Goal: Task Accomplishment & Management: Manage account settings

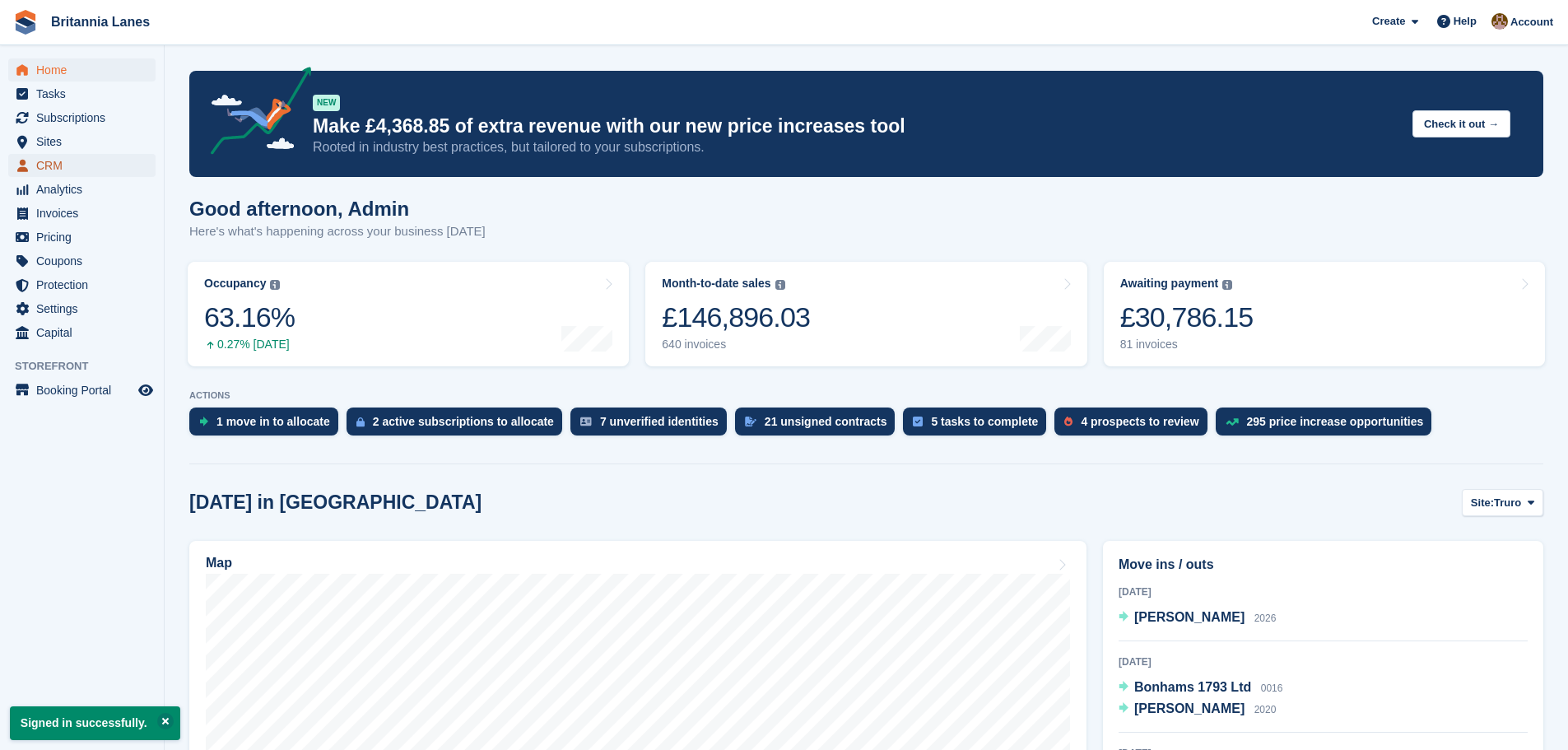
click at [47, 168] on span "CRM" at bounding box center [85, 165] width 98 height 23
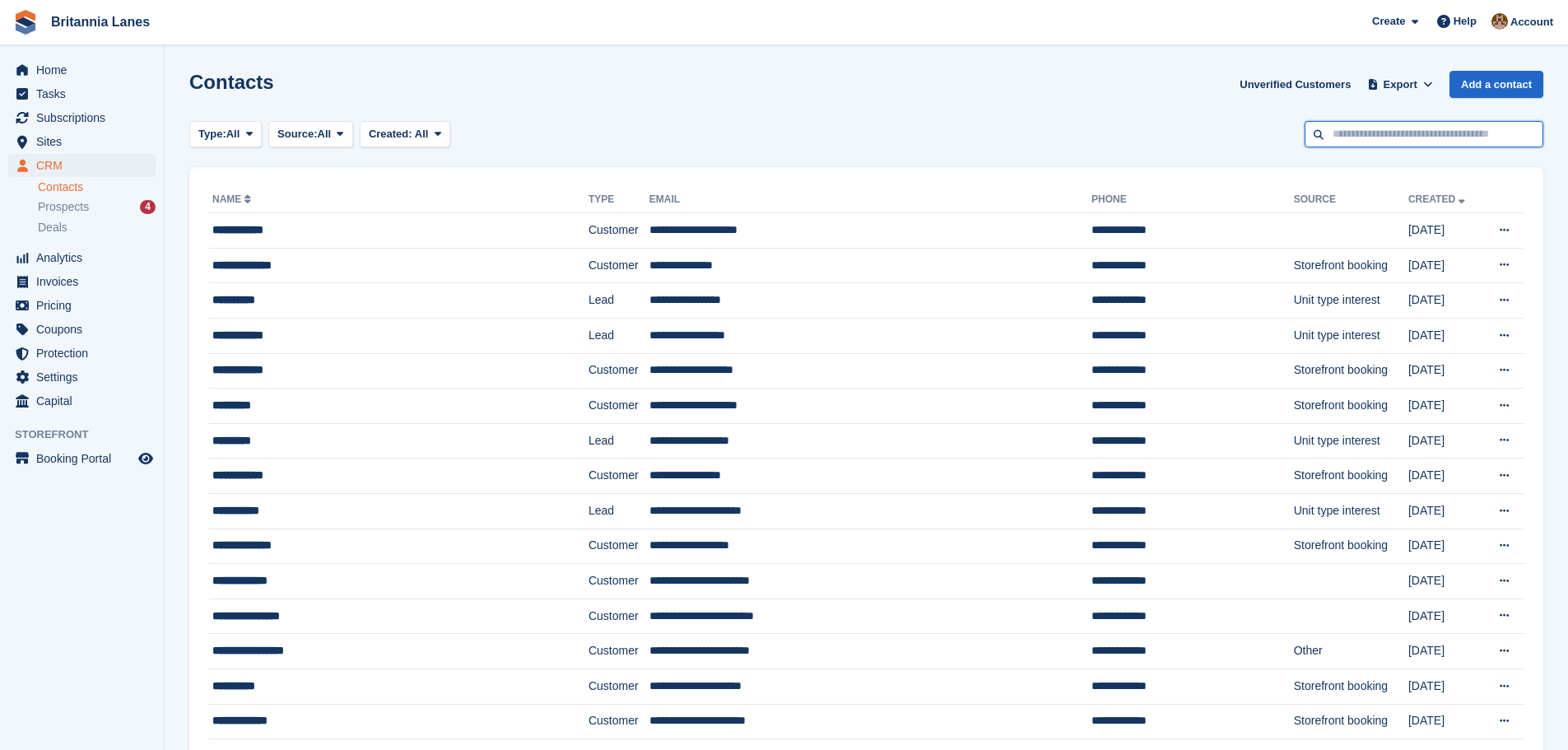
click at [1396, 143] on input "text" at bounding box center [1425, 135] width 239 height 27
type input "*****"
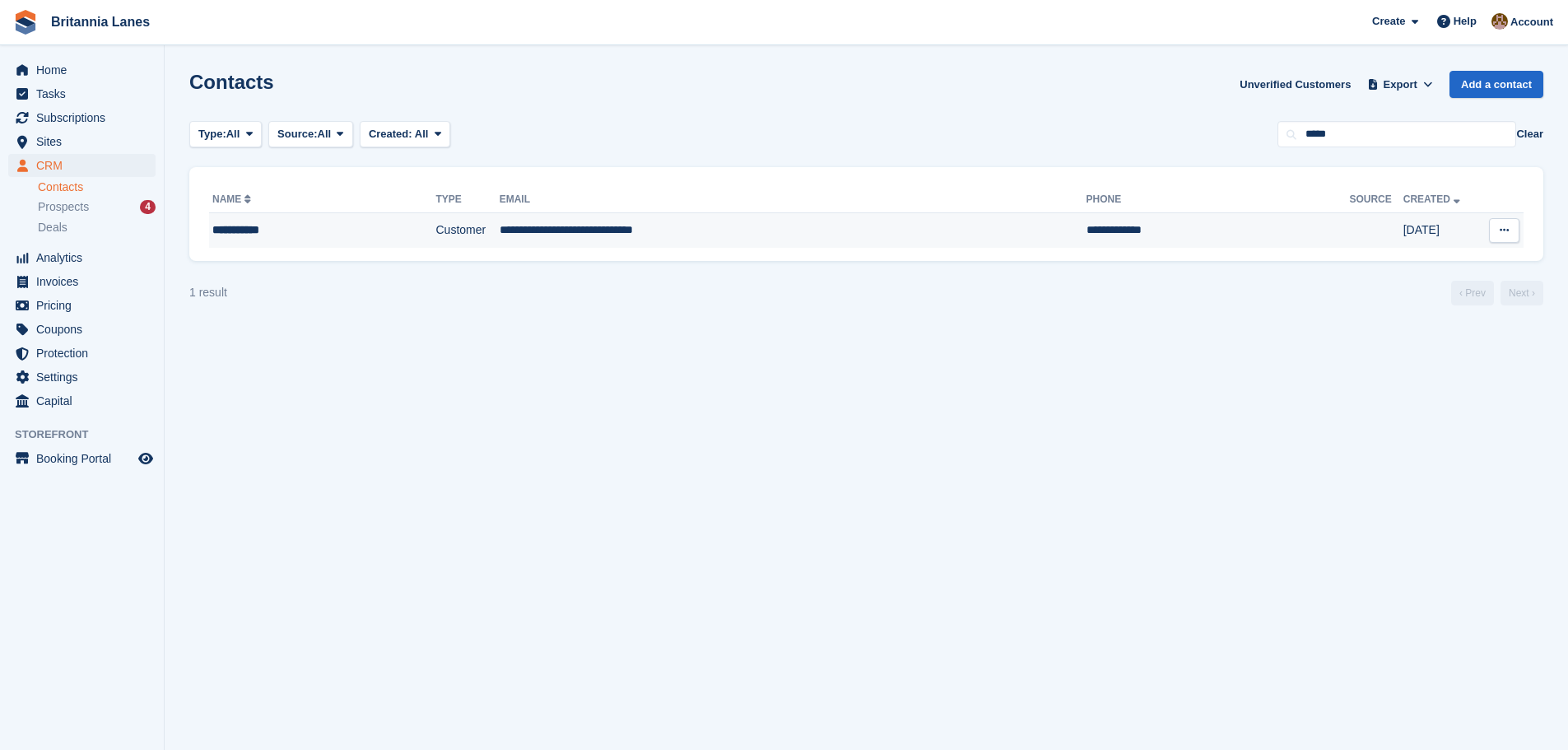
click at [473, 234] on td "Customer" at bounding box center [468, 231] width 63 height 34
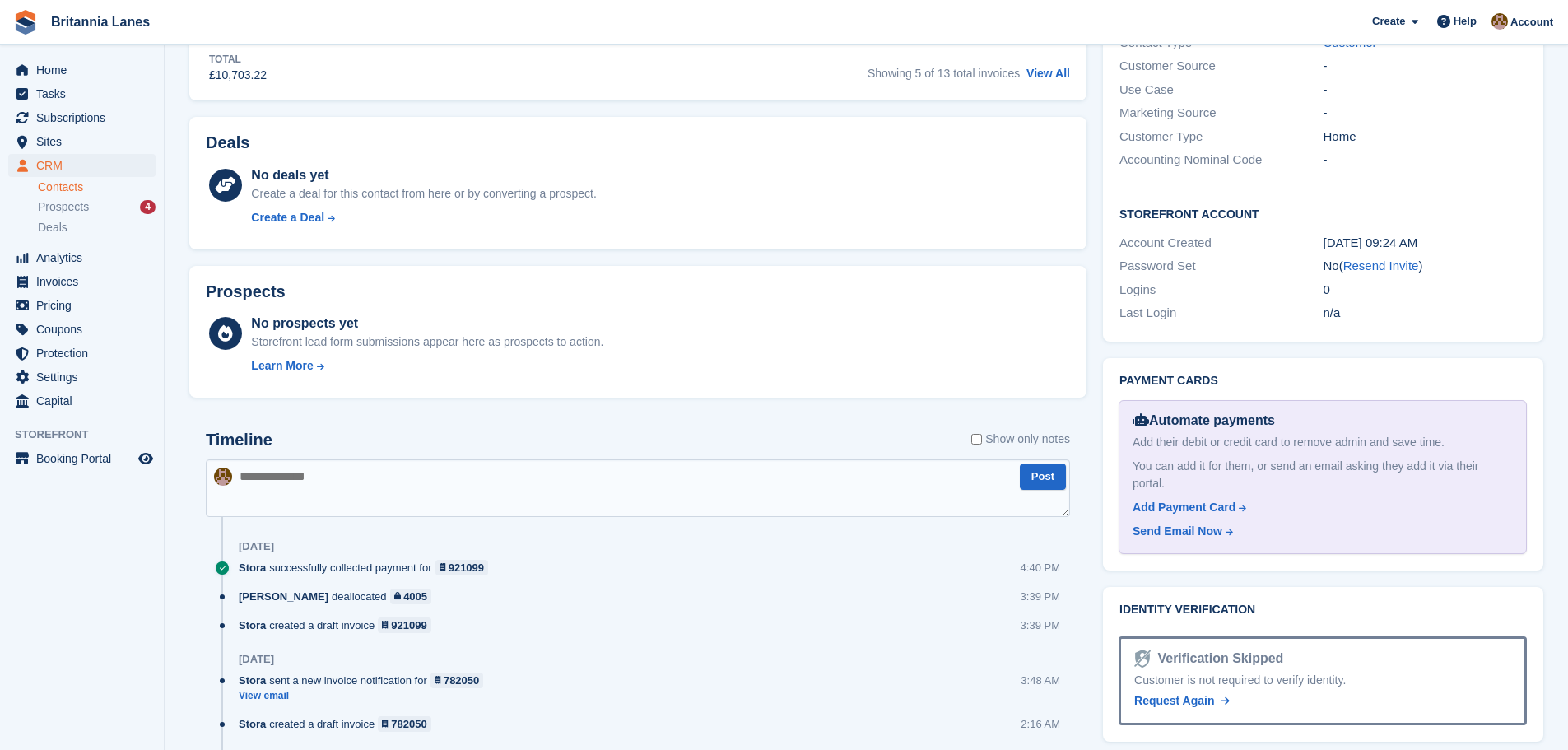
scroll to position [232, 0]
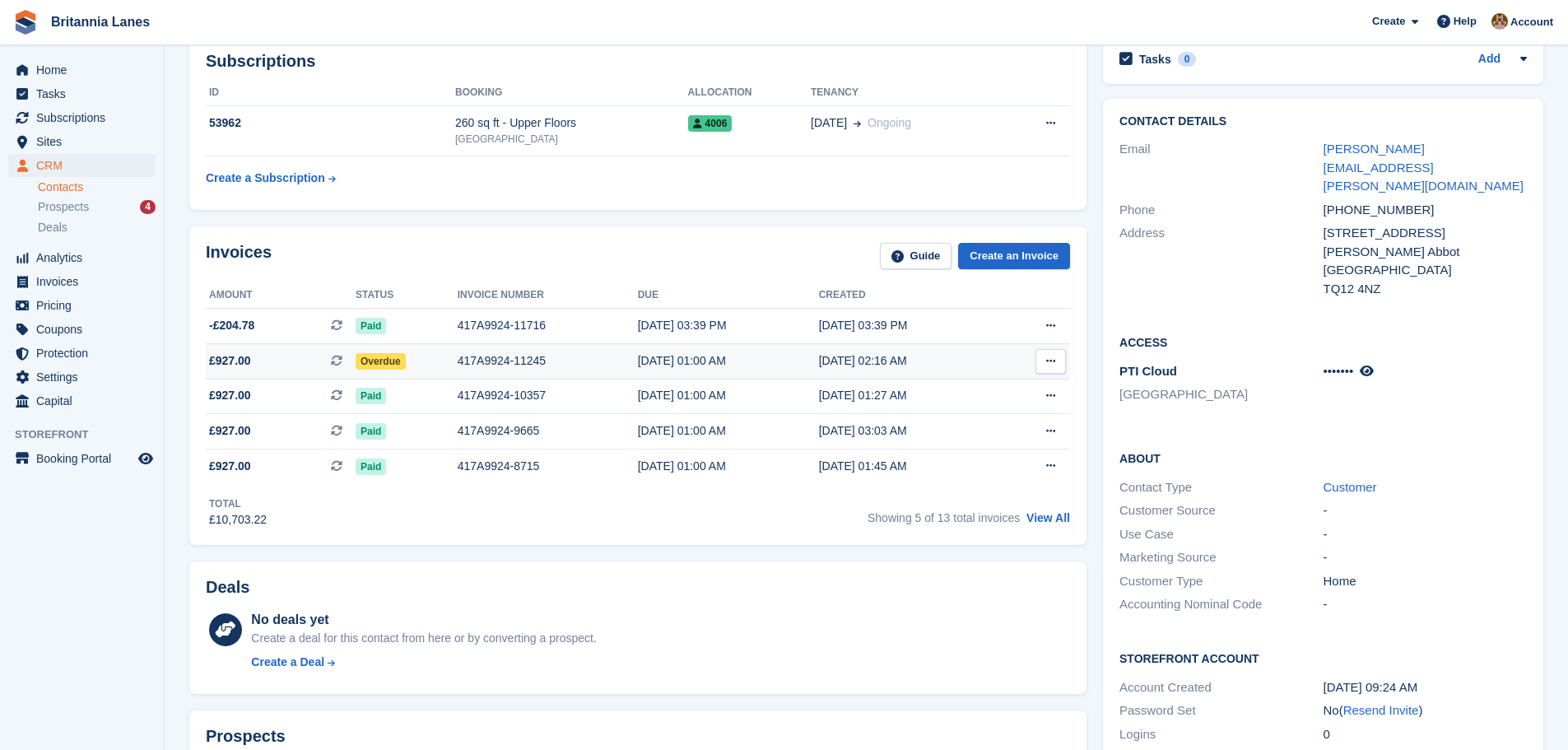
click at [383, 364] on span "Overdue" at bounding box center [381, 361] width 51 height 16
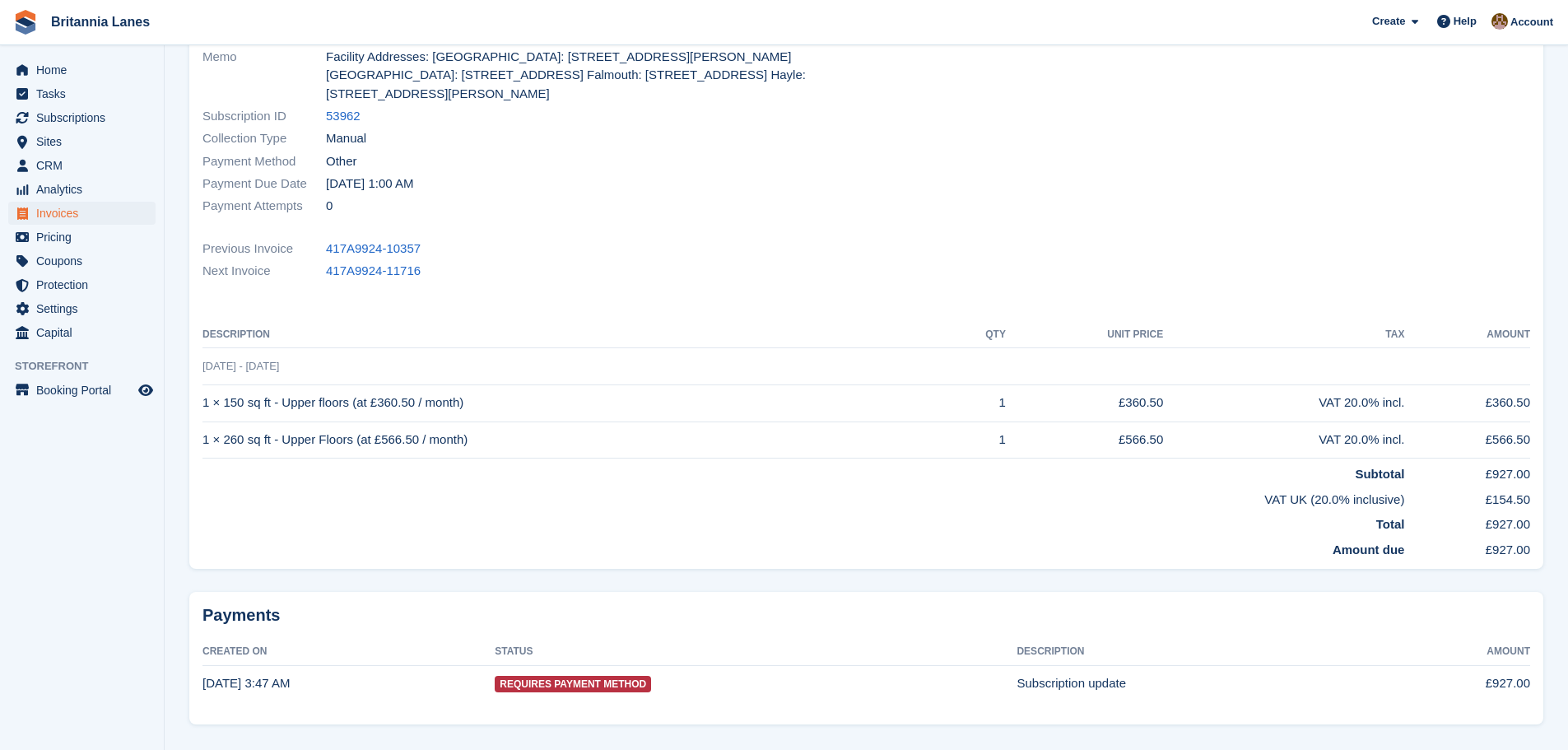
scroll to position [296, 0]
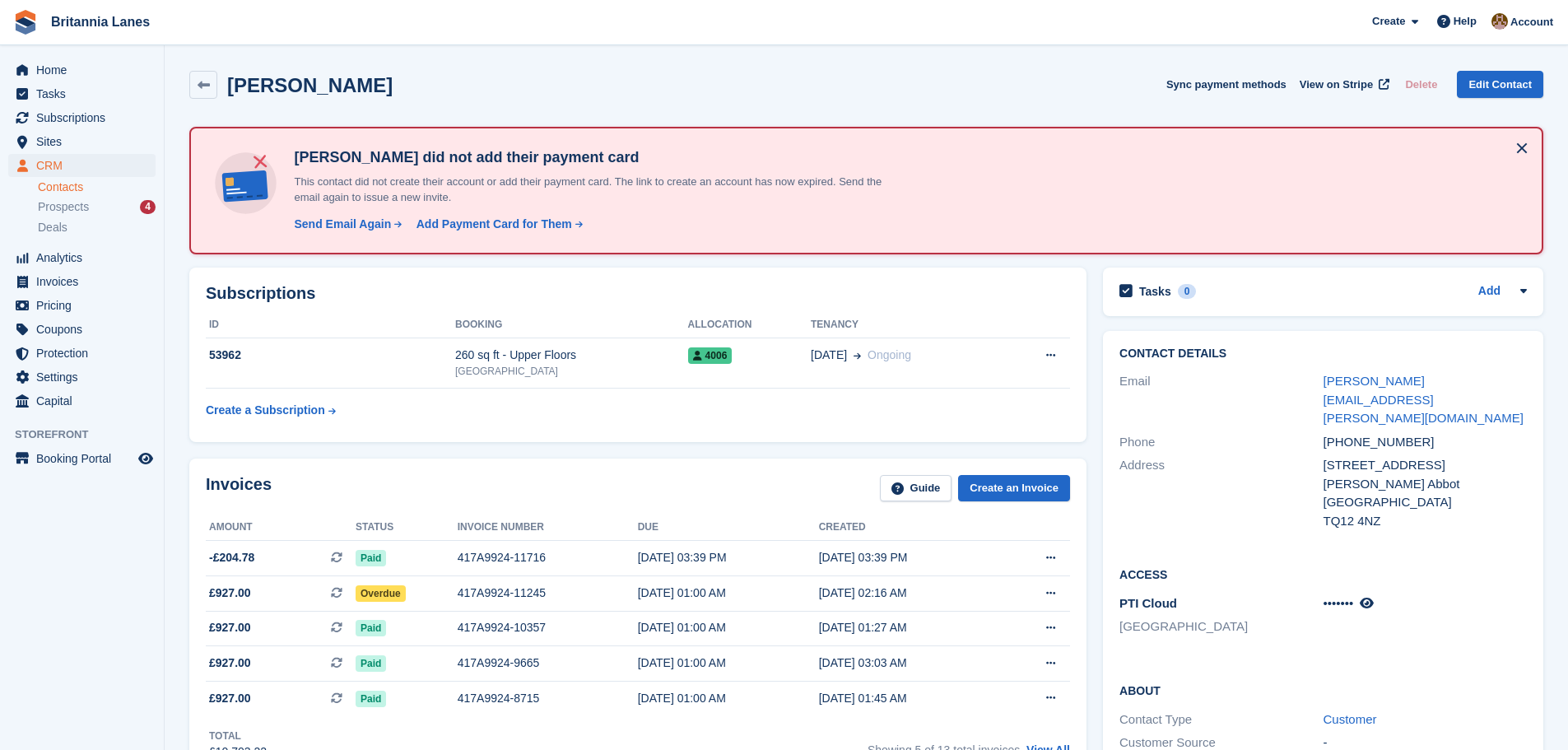
scroll to position [232, 0]
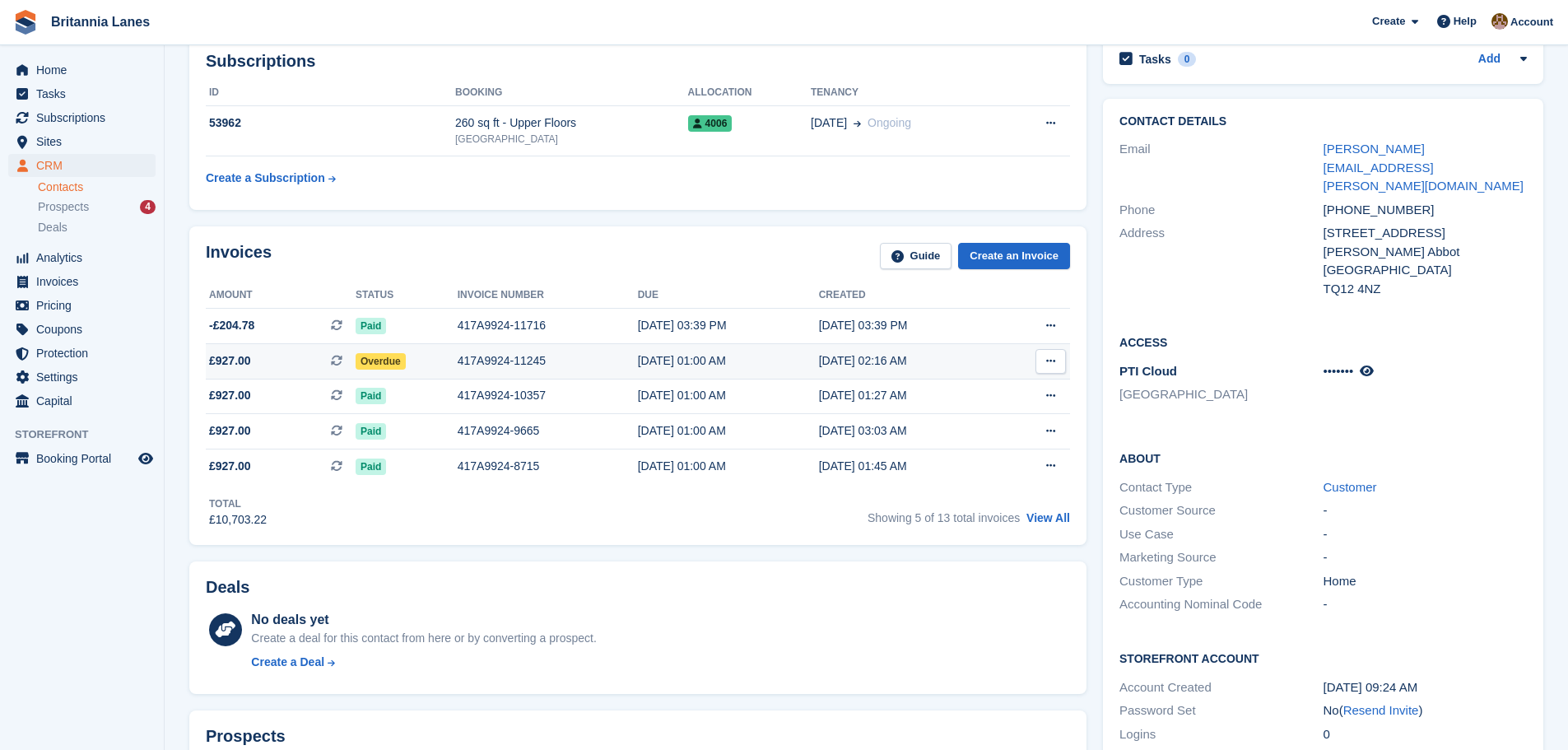
click at [373, 367] on span "Overdue" at bounding box center [381, 361] width 51 height 16
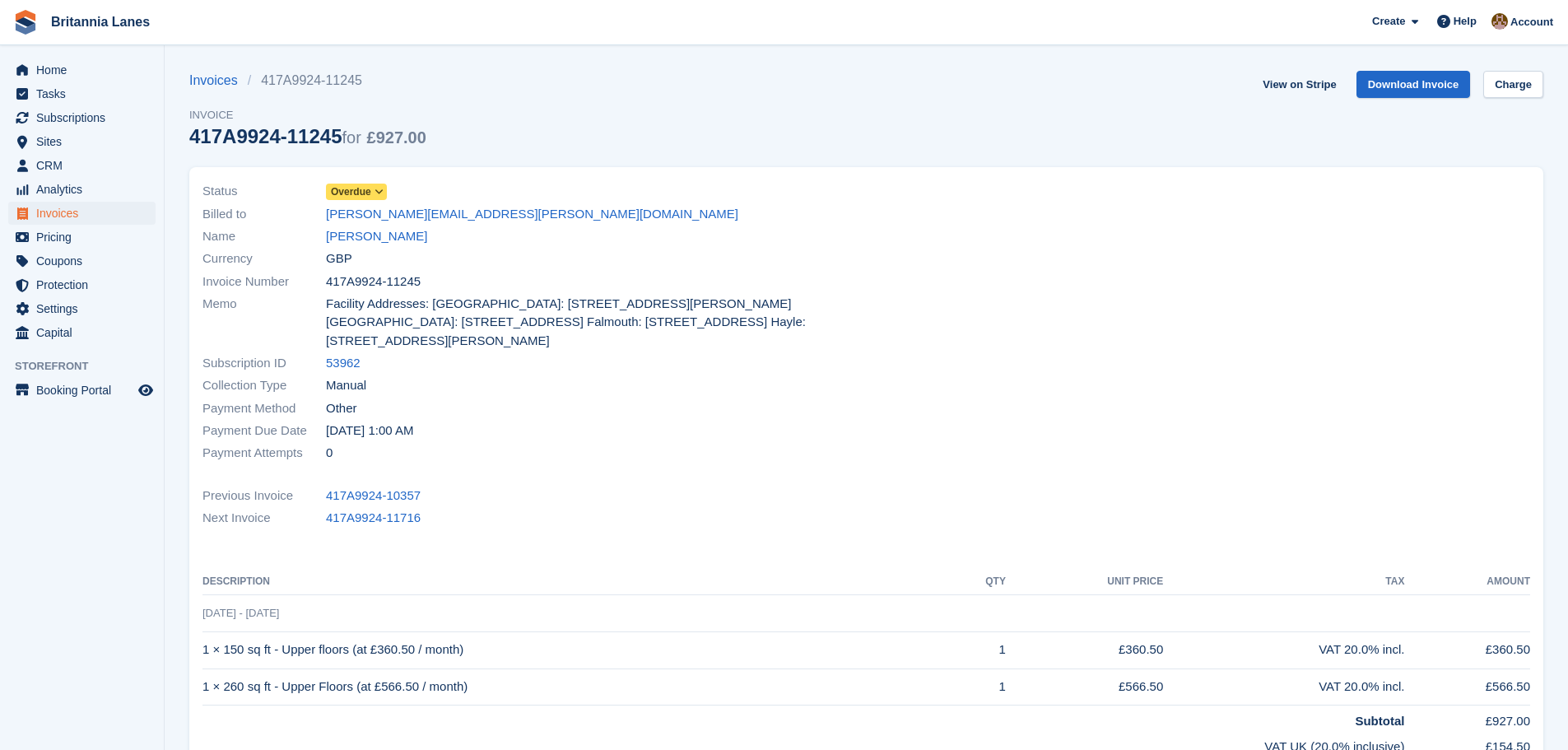
drag, startPoint x: 354, startPoint y: 81, endPoint x: 296, endPoint y: 79, distance: 58.0
click at [311, 79] on li "417A9924-11245" at bounding box center [310, 80] width 124 height 20
drag, startPoint x: 263, startPoint y: 80, endPoint x: 368, endPoint y: 83, distance: 105.0
click at [368, 83] on li "417A9924-11245" at bounding box center [310, 80] width 124 height 20
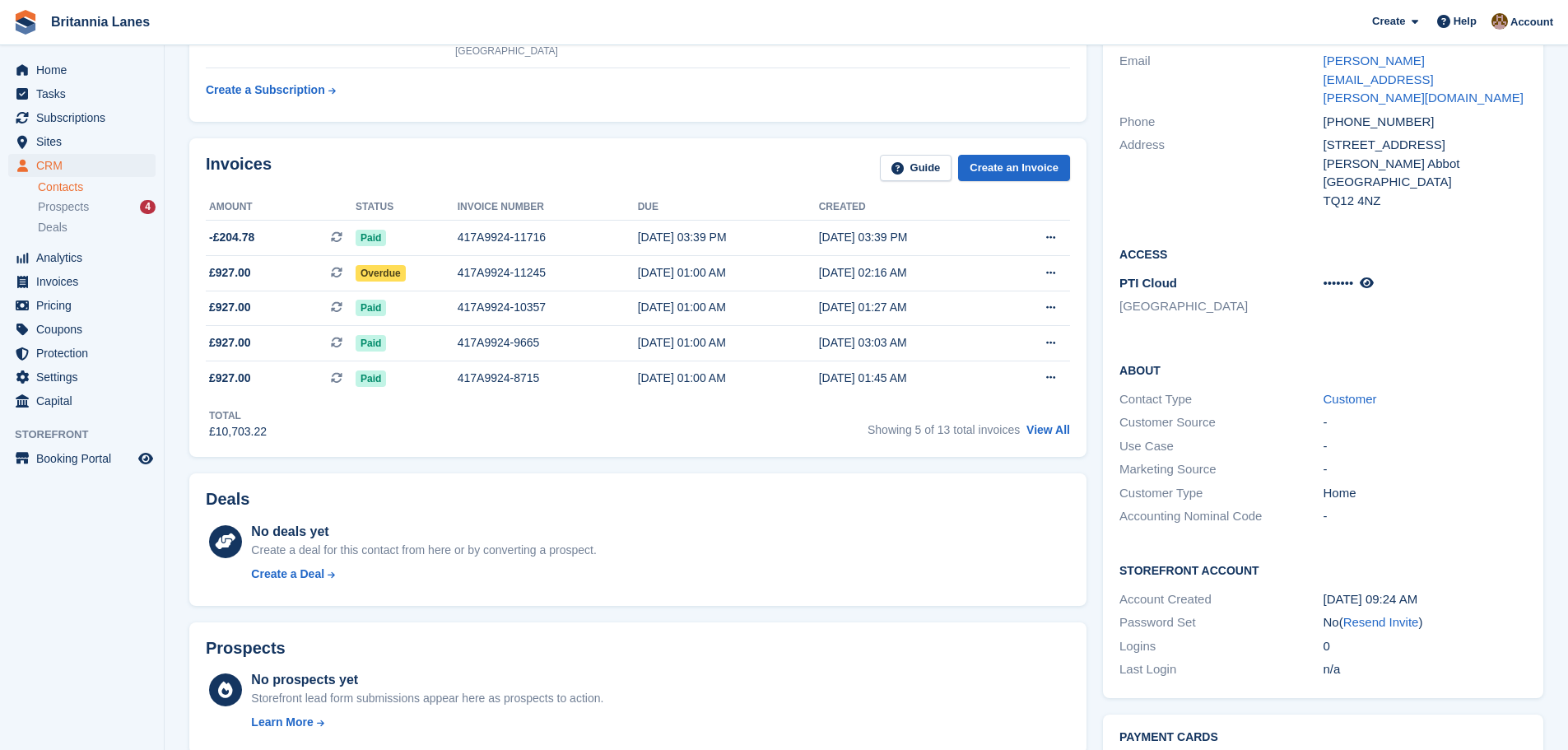
scroll to position [150, 0]
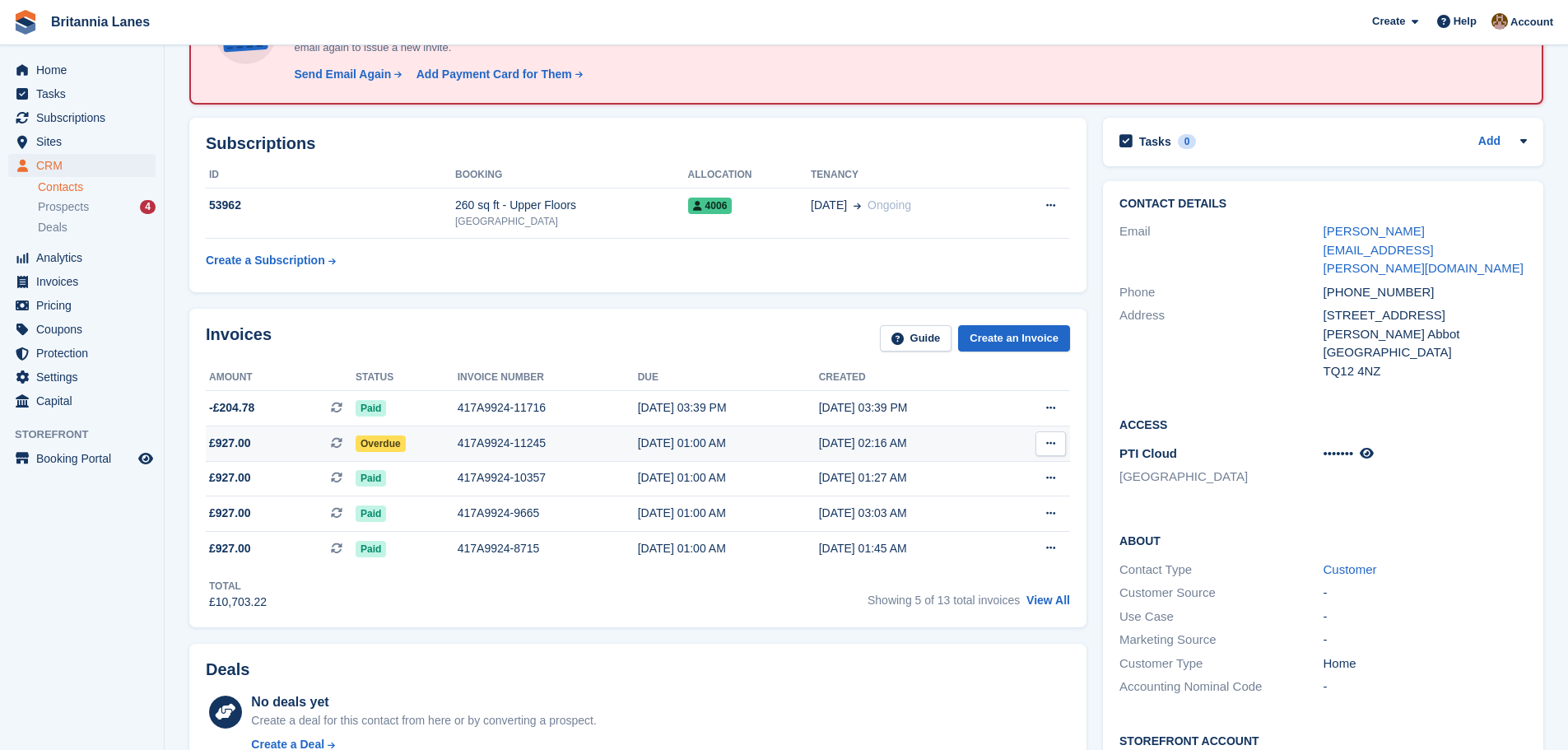
click at [378, 441] on span "Overdue" at bounding box center [381, 443] width 51 height 16
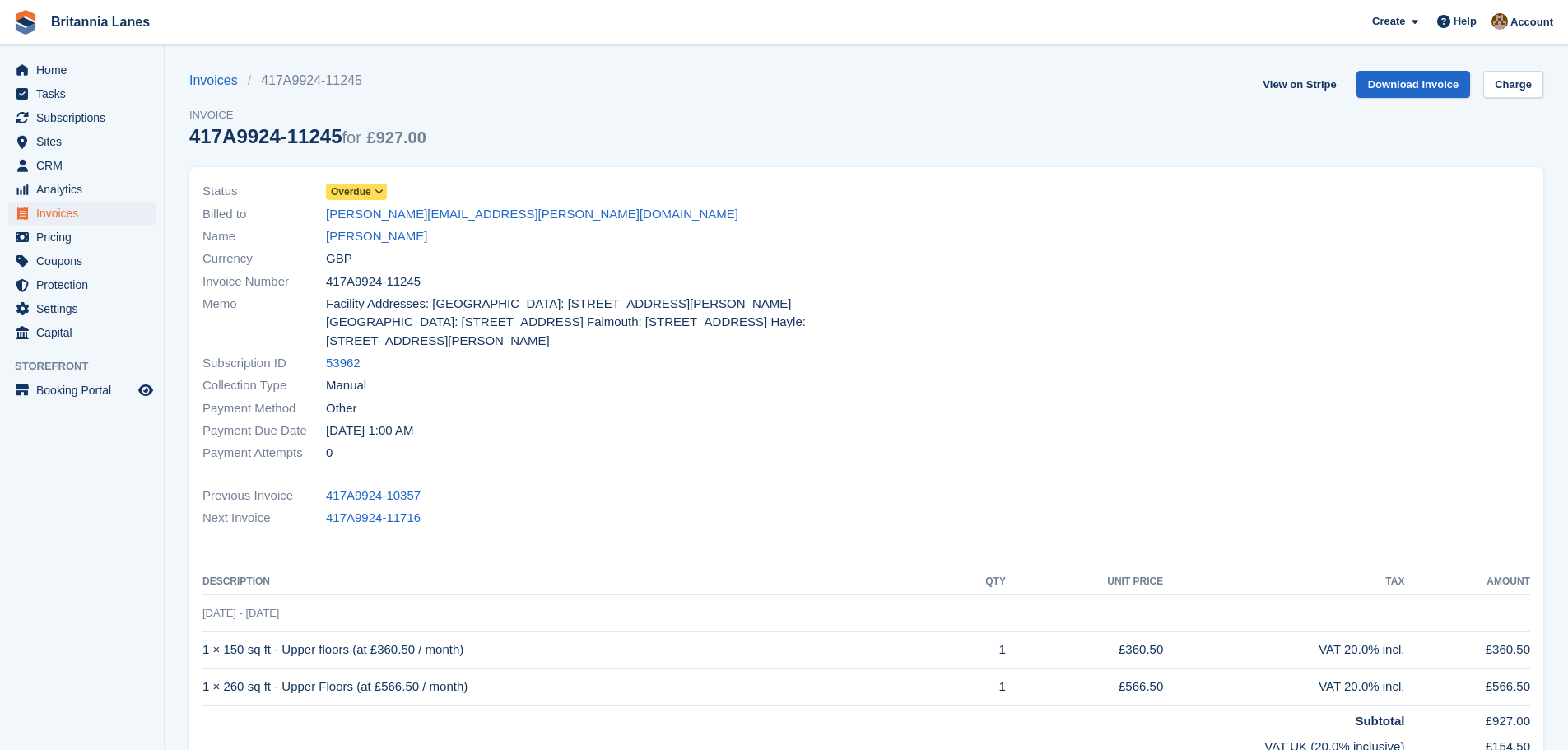
click at [370, 190] on span "Overdue" at bounding box center [357, 191] width 61 height 16
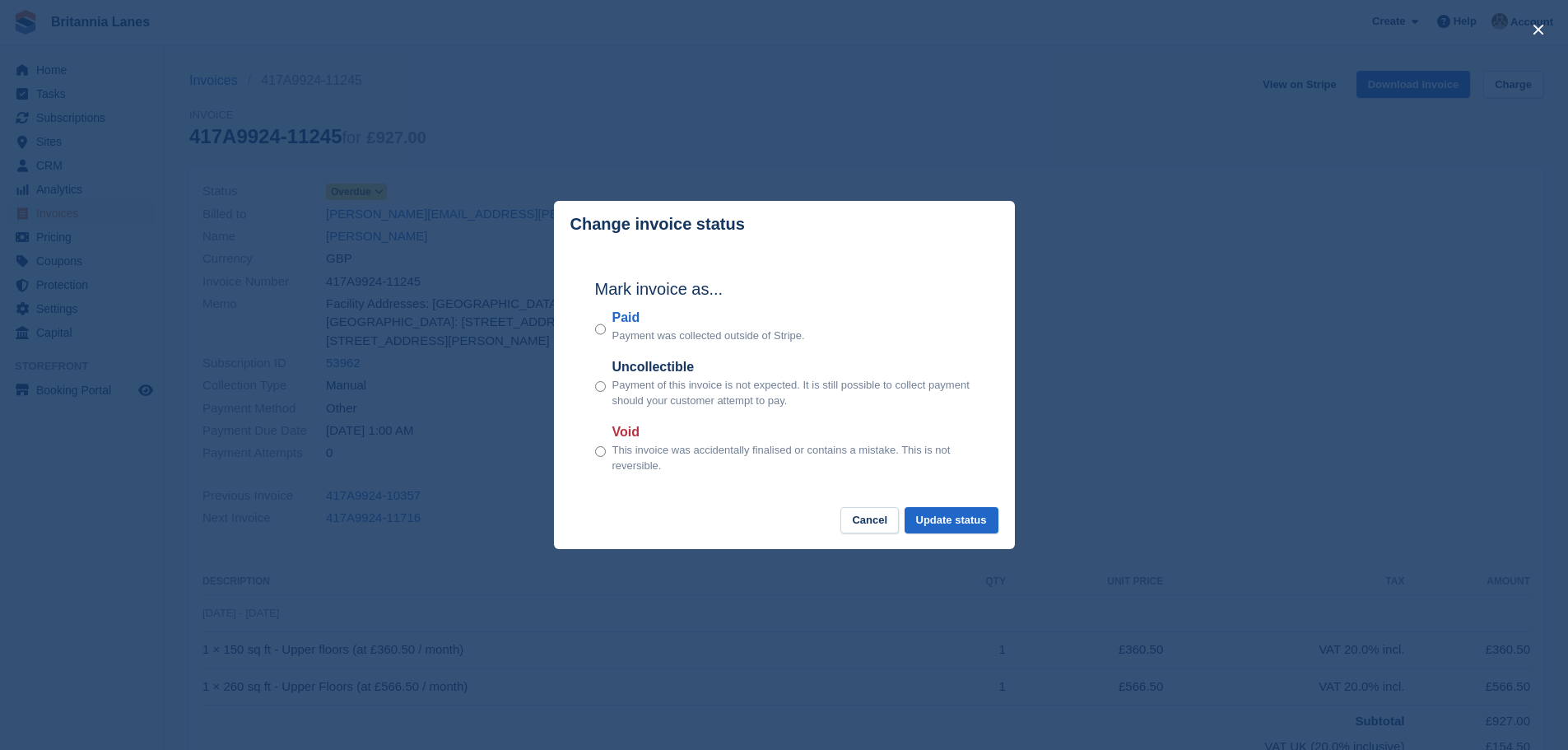
click at [646, 336] on p "Payment was collected outside of Stripe." at bounding box center [708, 336] width 192 height 16
click at [953, 522] on button "Update status" at bounding box center [951, 520] width 94 height 27
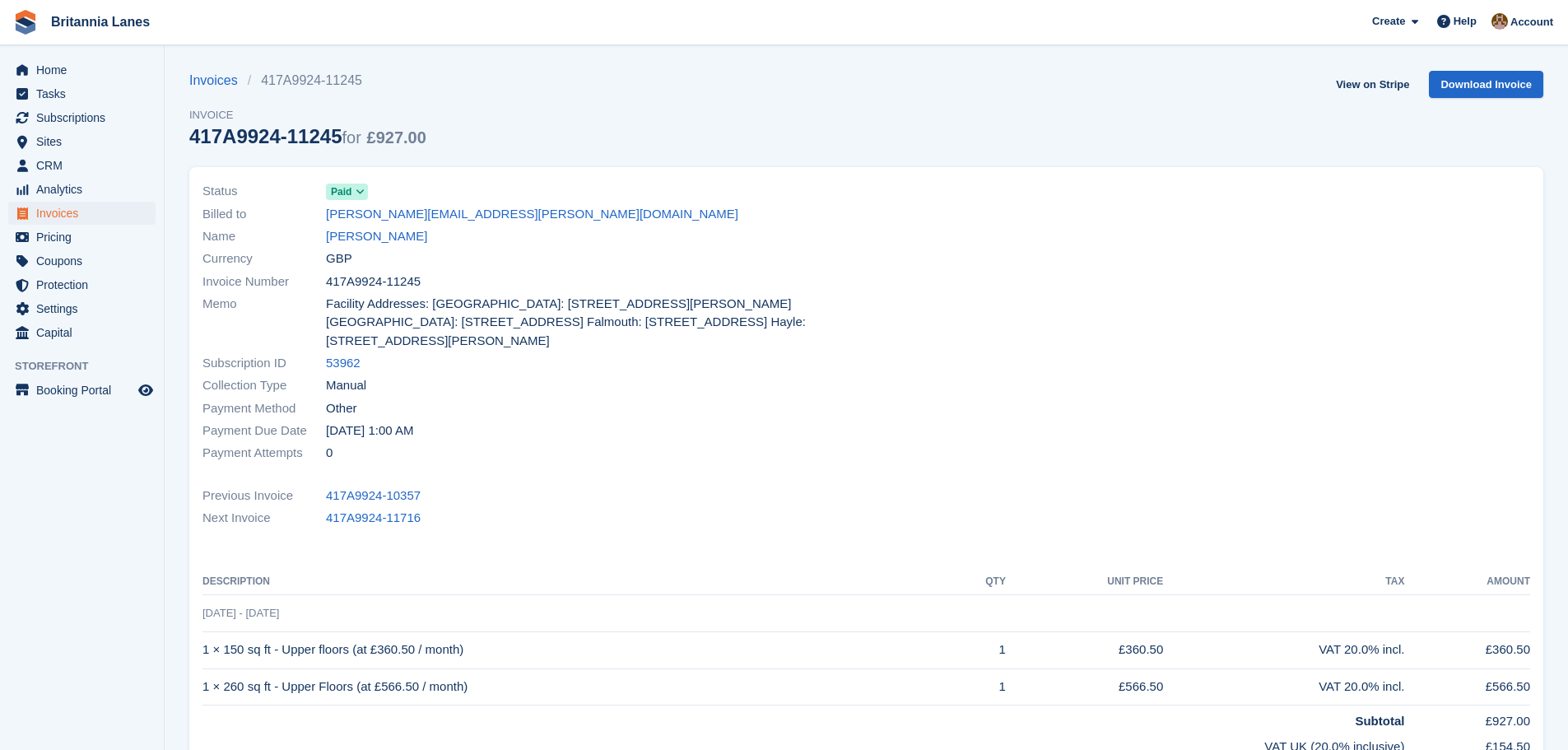
drag, startPoint x: 395, startPoint y: 241, endPoint x: 322, endPoint y: 236, distance: 73.2
click at [322, 236] on div "Name Roger Mewis" at bounding box center [530, 236] width 654 height 22
copy div "[PERSON_NAME]"
drag, startPoint x: 187, startPoint y: 141, endPoint x: 331, endPoint y: 147, distance: 144.1
click at [331, 147] on section "Invoice status updated successfully Invoices 417A9924-11245 Invoice 417A9924-11…" at bounding box center [866, 522] width 1404 height 1046
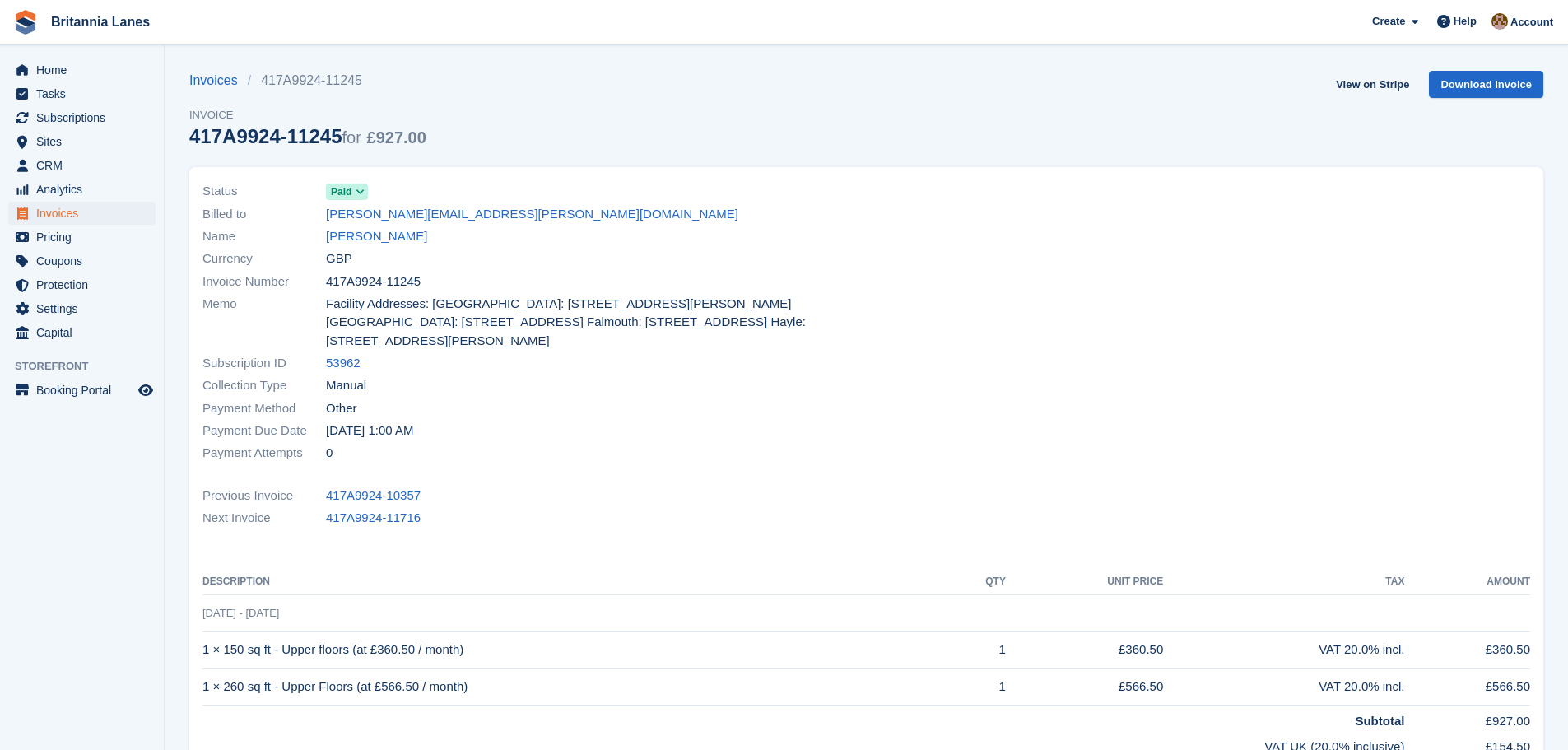
copy div "417A9924-11245"
